Goal: Information Seeking & Learning: Learn about a topic

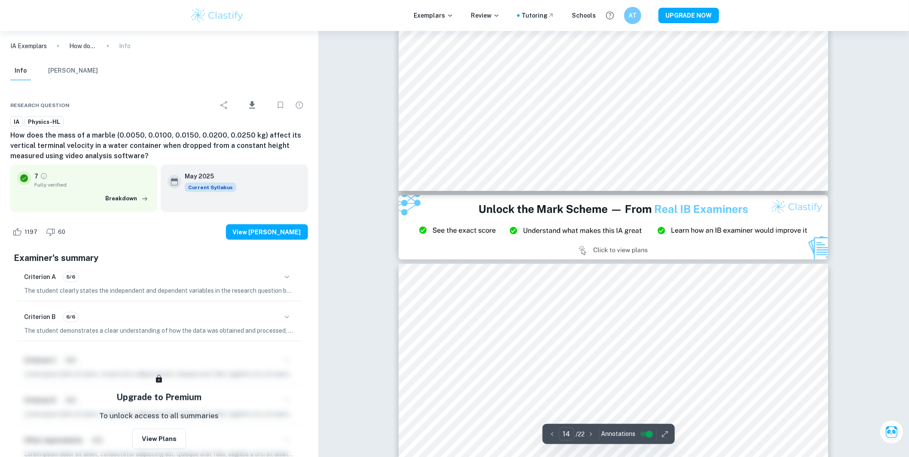
scroll to position [8569, 0]
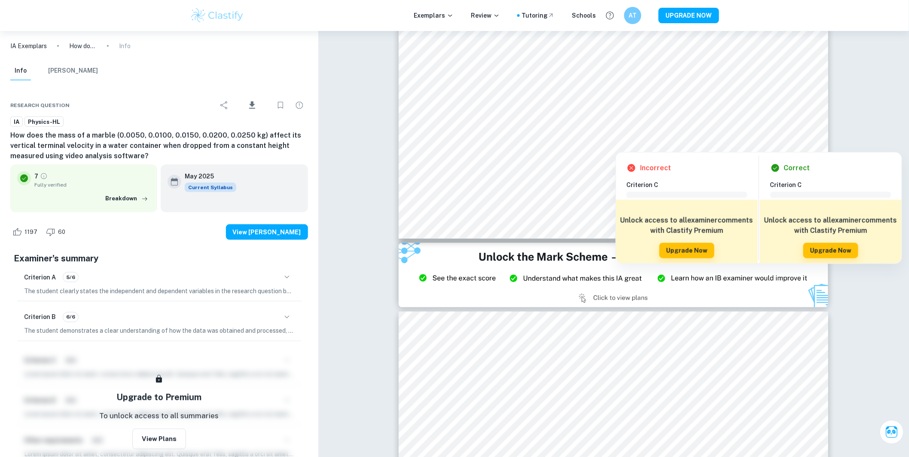
drag, startPoint x: 675, startPoint y: 204, endPoint x: 659, endPoint y: 209, distance: 17.1
click at [659, 209] on div "Unlock access to all examiner comments with Clastify Premium Upgrade Now" at bounding box center [687, 237] width 142 height 74
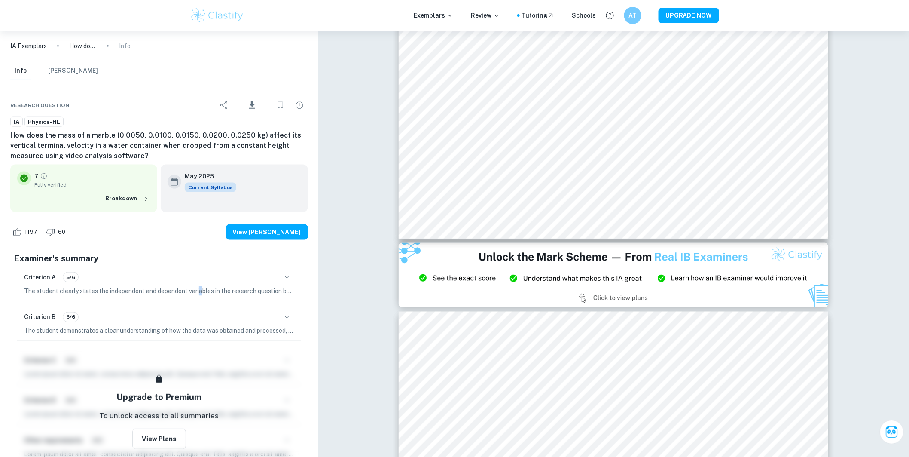
click at [199, 293] on p "The student clearly states the independent and dependent variables in the resea…" at bounding box center [159, 290] width 270 height 9
click at [214, 290] on p "The student clearly states the independent and dependent variables in the resea…" at bounding box center [159, 290] width 270 height 9
click at [283, 278] on icon "button" at bounding box center [287, 277] width 10 height 10
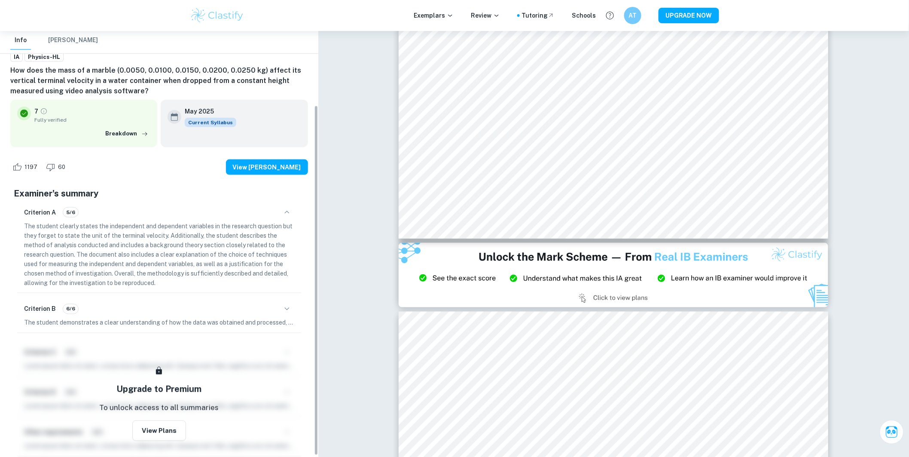
scroll to position [92, 0]
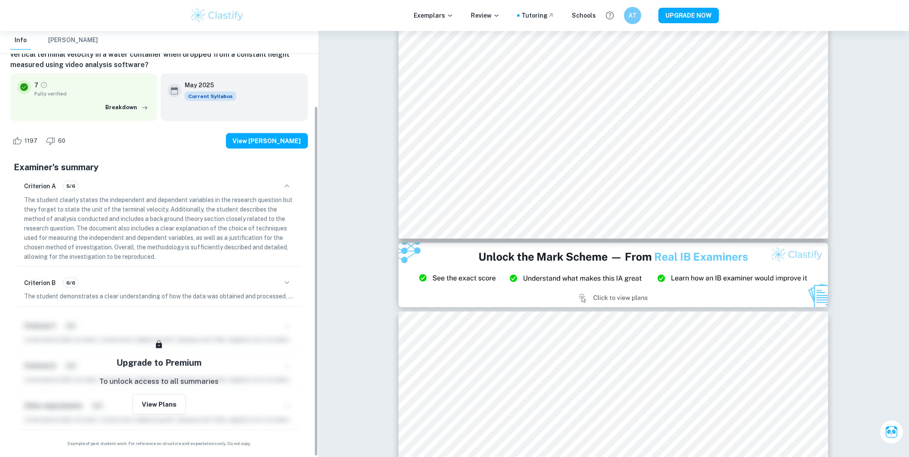
click at [285, 280] on icon "button" at bounding box center [287, 283] width 10 height 10
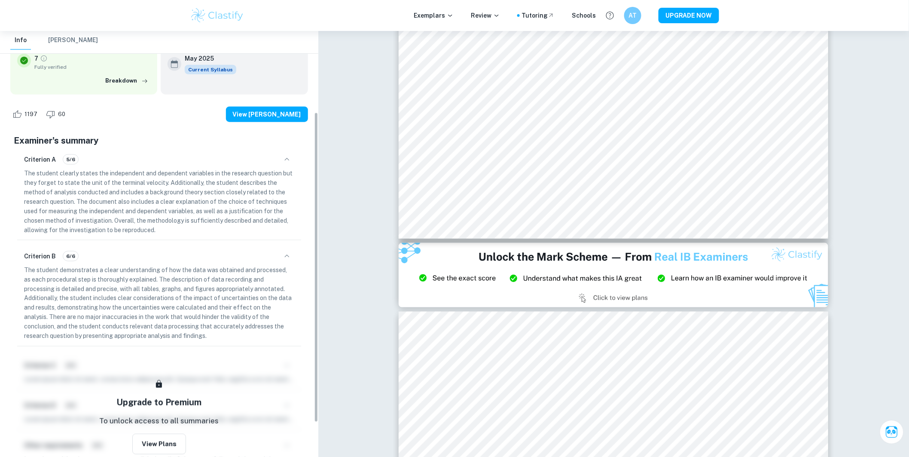
scroll to position [139, 0]
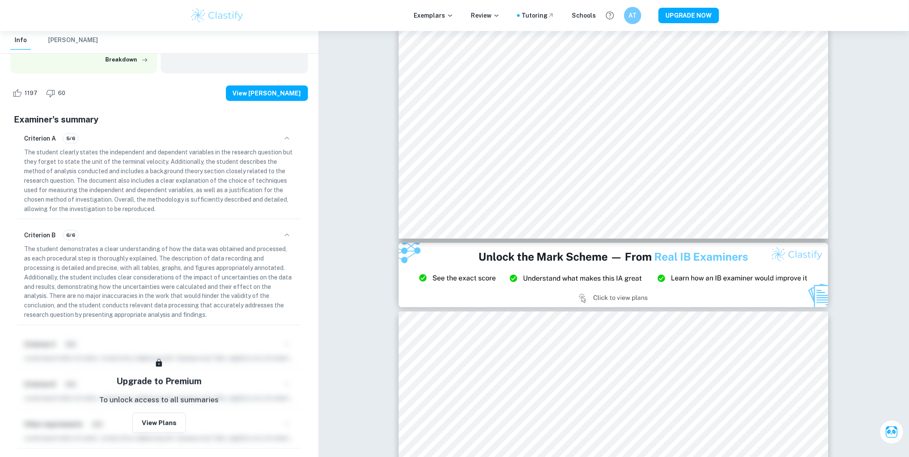
click at [269, 138] on div "Criterion A 5/6" at bounding box center [159, 138] width 270 height 15
click at [275, 135] on div "Criterion A 5/6" at bounding box center [159, 138] width 270 height 15
click at [285, 139] on icon "button" at bounding box center [287, 138] width 10 height 10
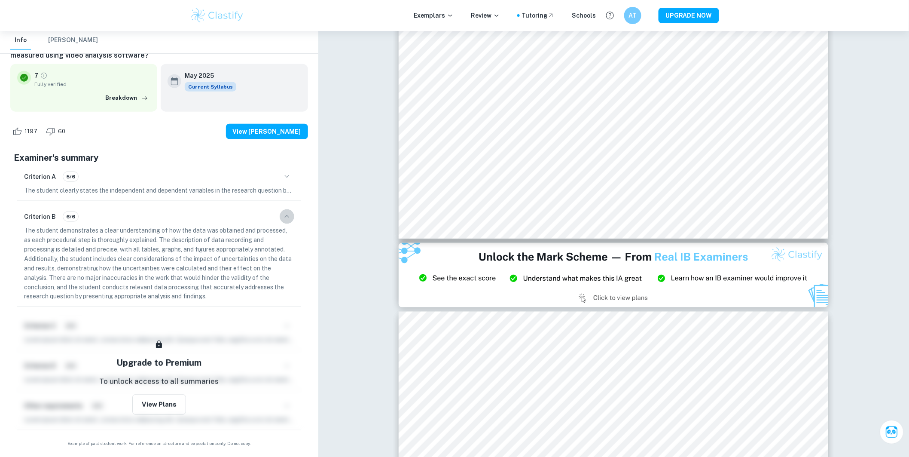
click at [288, 218] on icon "button" at bounding box center [287, 216] width 10 height 10
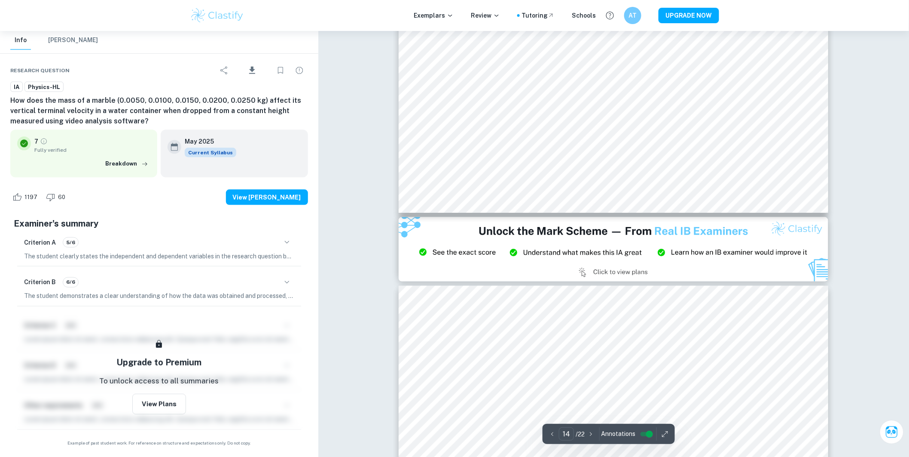
scroll to position [8616, 0]
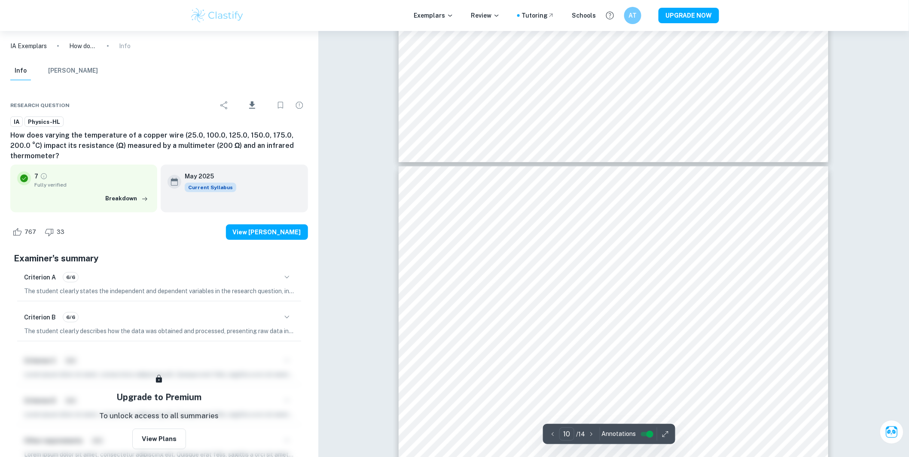
scroll to position [5920, 0]
